Goal: Task Accomplishment & Management: Use online tool/utility

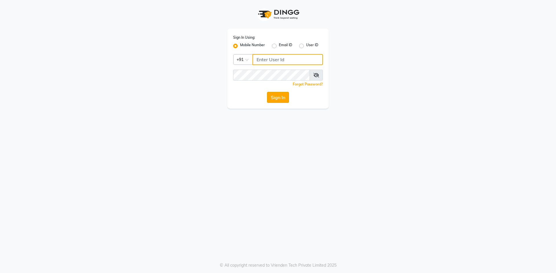
type input "9717107700"
click at [274, 98] on button "Sign In" at bounding box center [278, 97] width 22 height 11
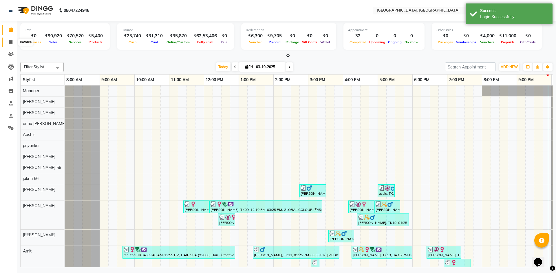
click at [10, 41] on icon at bounding box center [10, 42] width 3 height 4
select select "service"
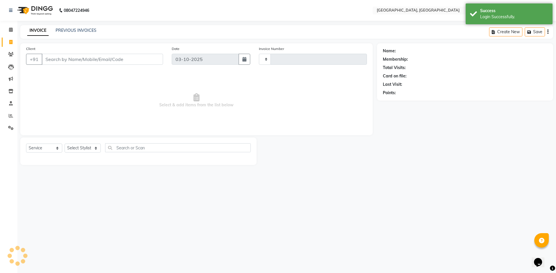
type input "3456"
select select "3948"
click at [64, 32] on link "PREVIOUS INVOICES" at bounding box center [76, 30] width 41 height 5
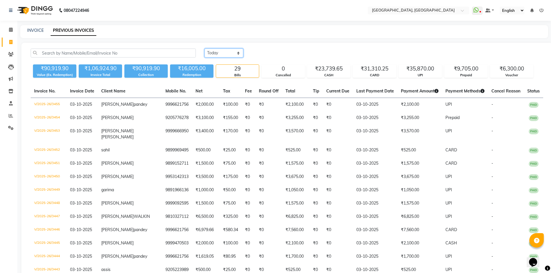
click at [216, 53] on select "[DATE] [DATE] Custom Range" at bounding box center [224, 53] width 39 height 9
click at [205, 49] on select "[DATE] [DATE] Custom Range" at bounding box center [224, 53] width 39 height 9
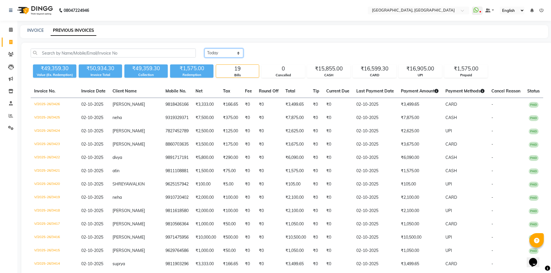
click at [210, 54] on select "[DATE] [DATE] Custom Range" at bounding box center [224, 53] width 39 height 9
select select "[DATE]"
click at [205, 49] on select "[DATE] [DATE] Custom Range" at bounding box center [224, 53] width 39 height 9
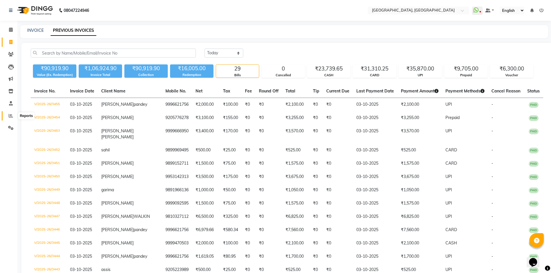
click at [10, 117] on icon at bounding box center [11, 116] width 4 height 4
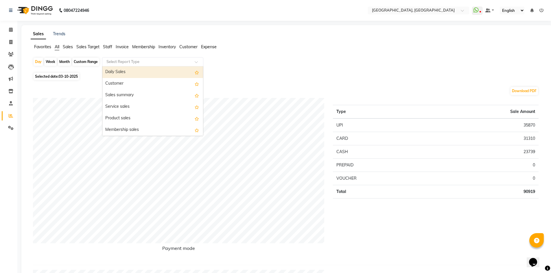
click at [111, 60] on input "text" at bounding box center [146, 62] width 83 height 6
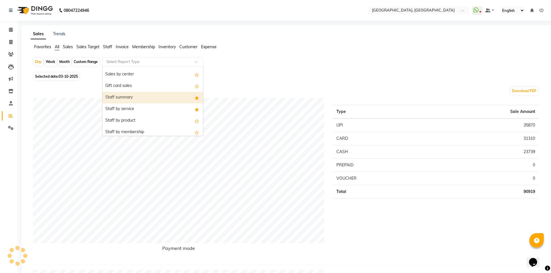
scroll to position [116, 0]
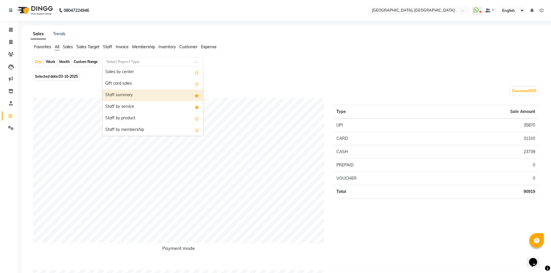
click at [127, 94] on div "Staff summary" at bounding box center [152, 96] width 101 height 12
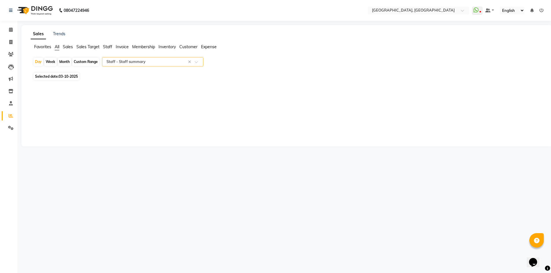
select select "full_report"
select select "csv"
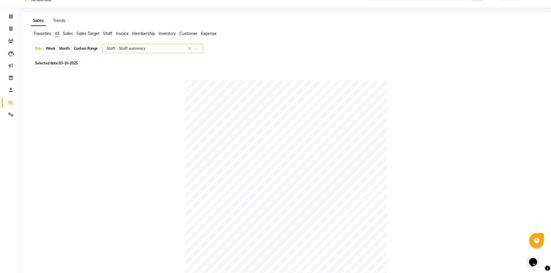
scroll to position [0, 0]
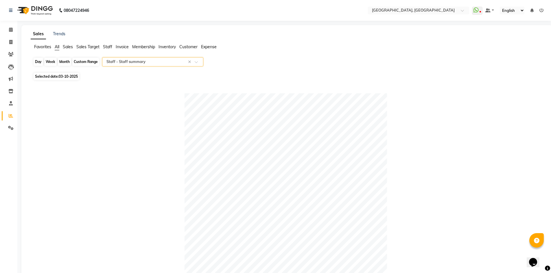
click at [36, 59] on div "Day" at bounding box center [39, 62] width 10 height 8
select select "10"
select select "2025"
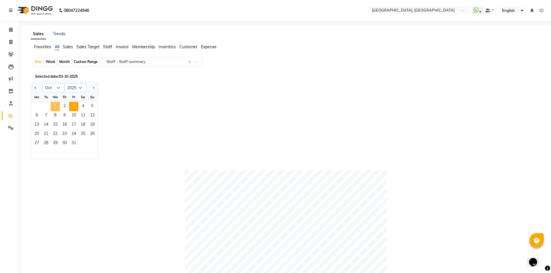
click at [55, 106] on span "1" at bounding box center [55, 106] width 9 height 9
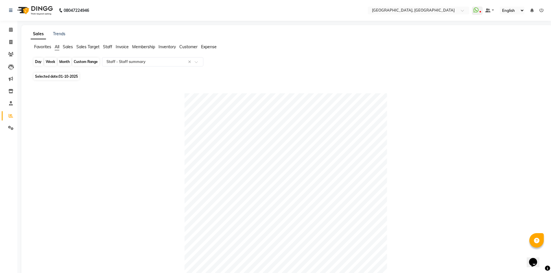
click at [37, 63] on div "Day" at bounding box center [39, 62] width 10 height 8
select select "10"
select select "2025"
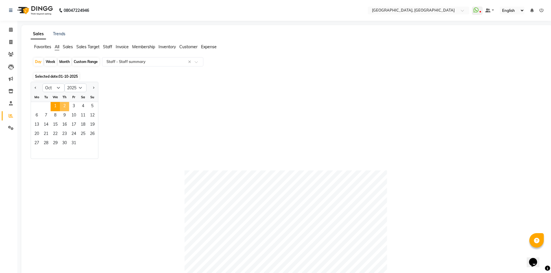
click at [65, 107] on span "2" at bounding box center [64, 106] width 9 height 9
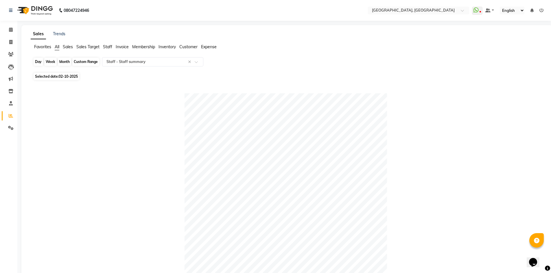
click at [40, 63] on div "Day" at bounding box center [39, 62] width 10 height 8
select select "10"
select select "2025"
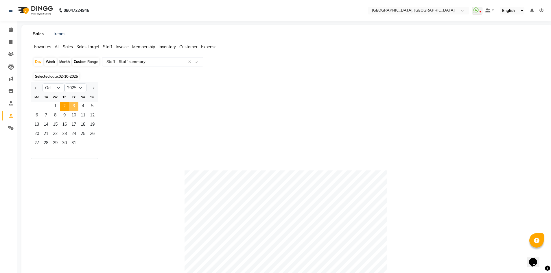
click at [76, 104] on span "3" at bounding box center [73, 106] width 9 height 9
